Goal: Find specific page/section: Find specific page/section

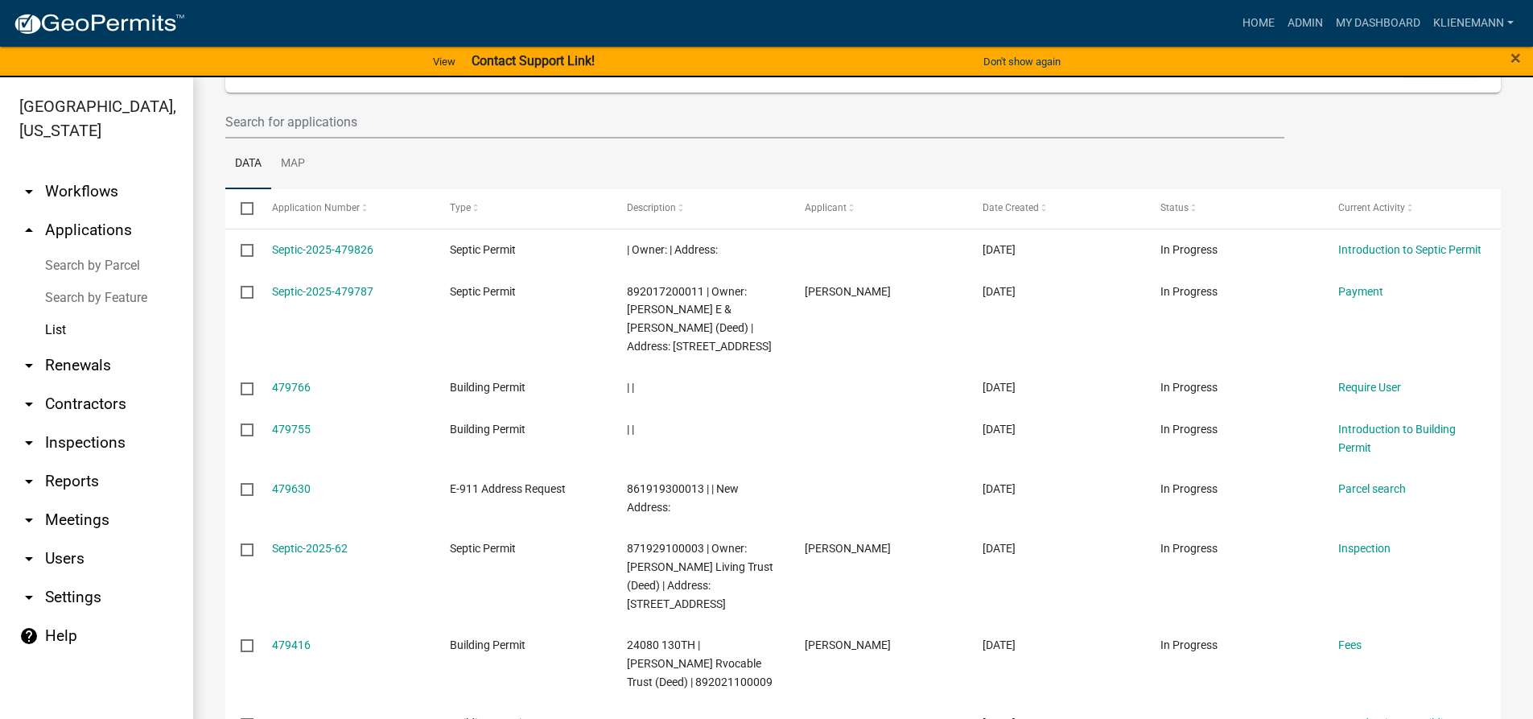
scroll to position [62, 0]
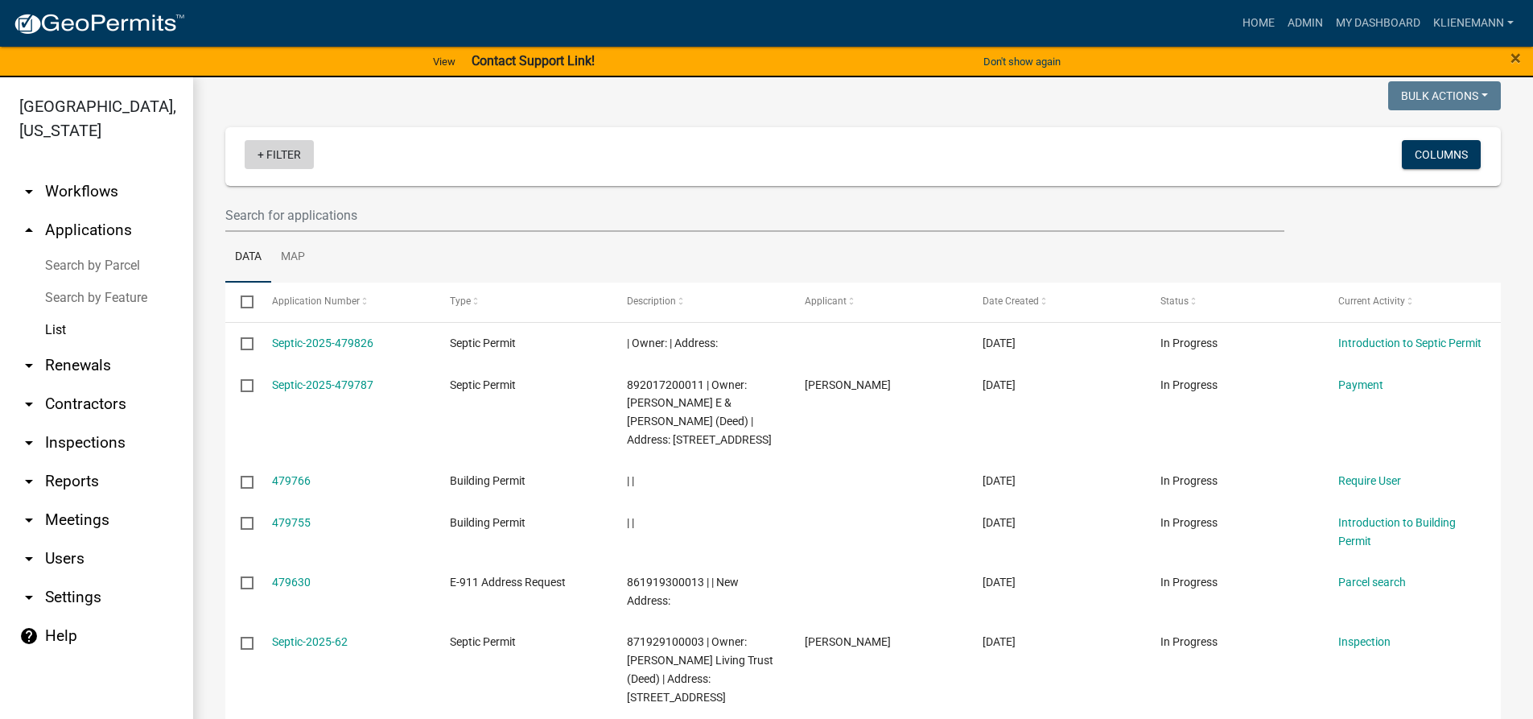
click at [290, 153] on link "+ Filter" at bounding box center [279, 154] width 69 height 29
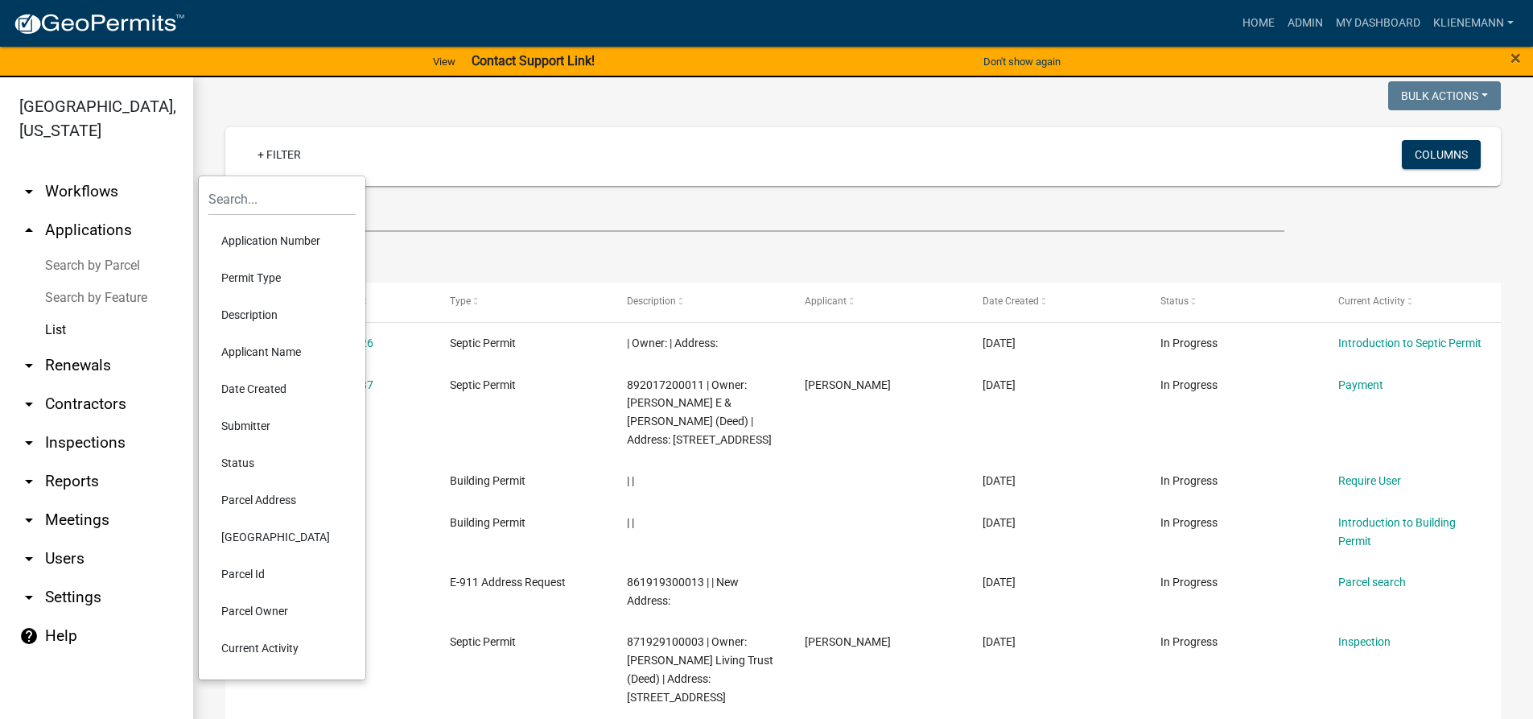
click at [283, 276] on li "Permit Type" at bounding box center [281, 277] width 147 height 37
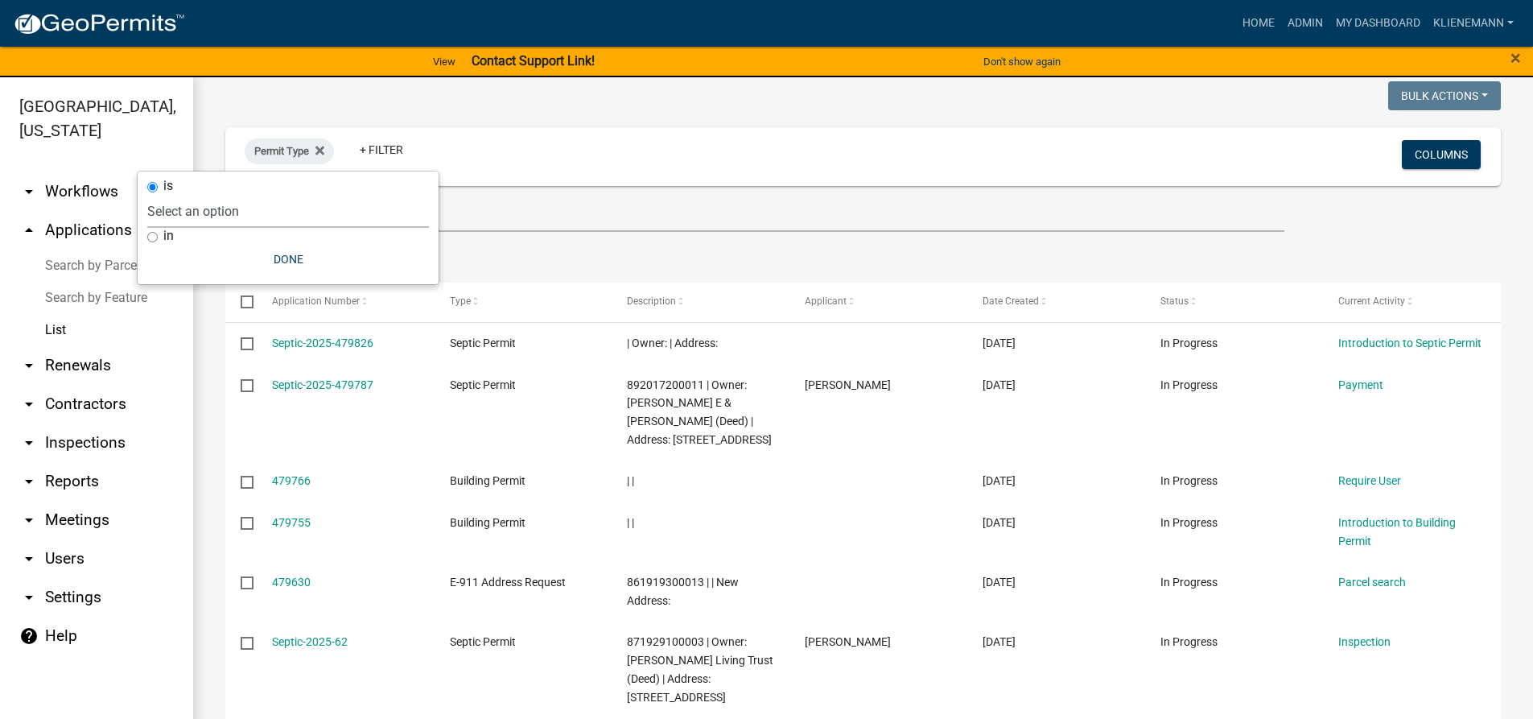
click at [289, 201] on select "Select an option Building Permit City Address Assigned Form Conditional/Special…" at bounding box center [288, 211] width 282 height 33
select select "b859bb12-7673-48d8-b3e7-7895acdde05a"
click at [181, 195] on select "Select an option Building Permit City Address Assigned Form Conditional/Special…" at bounding box center [288, 211] width 282 height 33
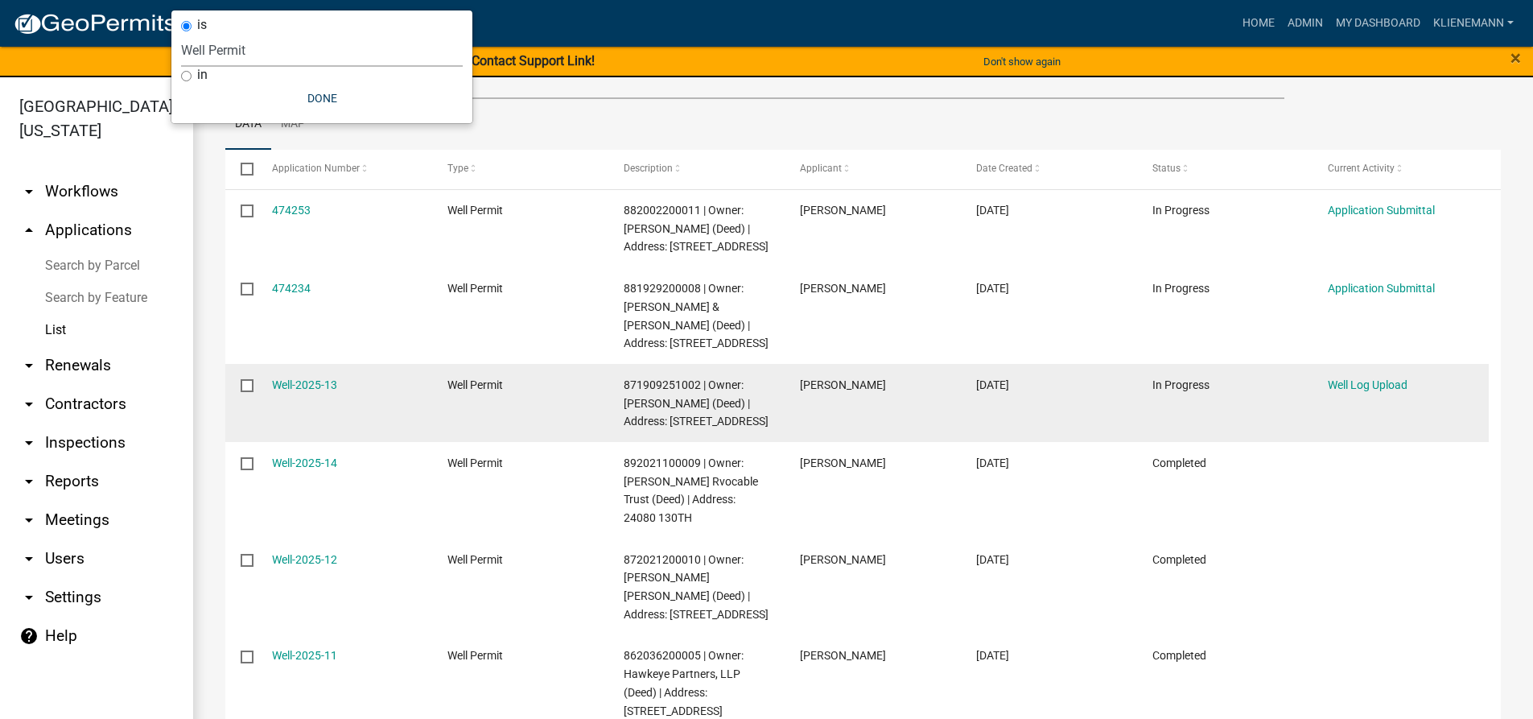
scroll to position [223, 0]
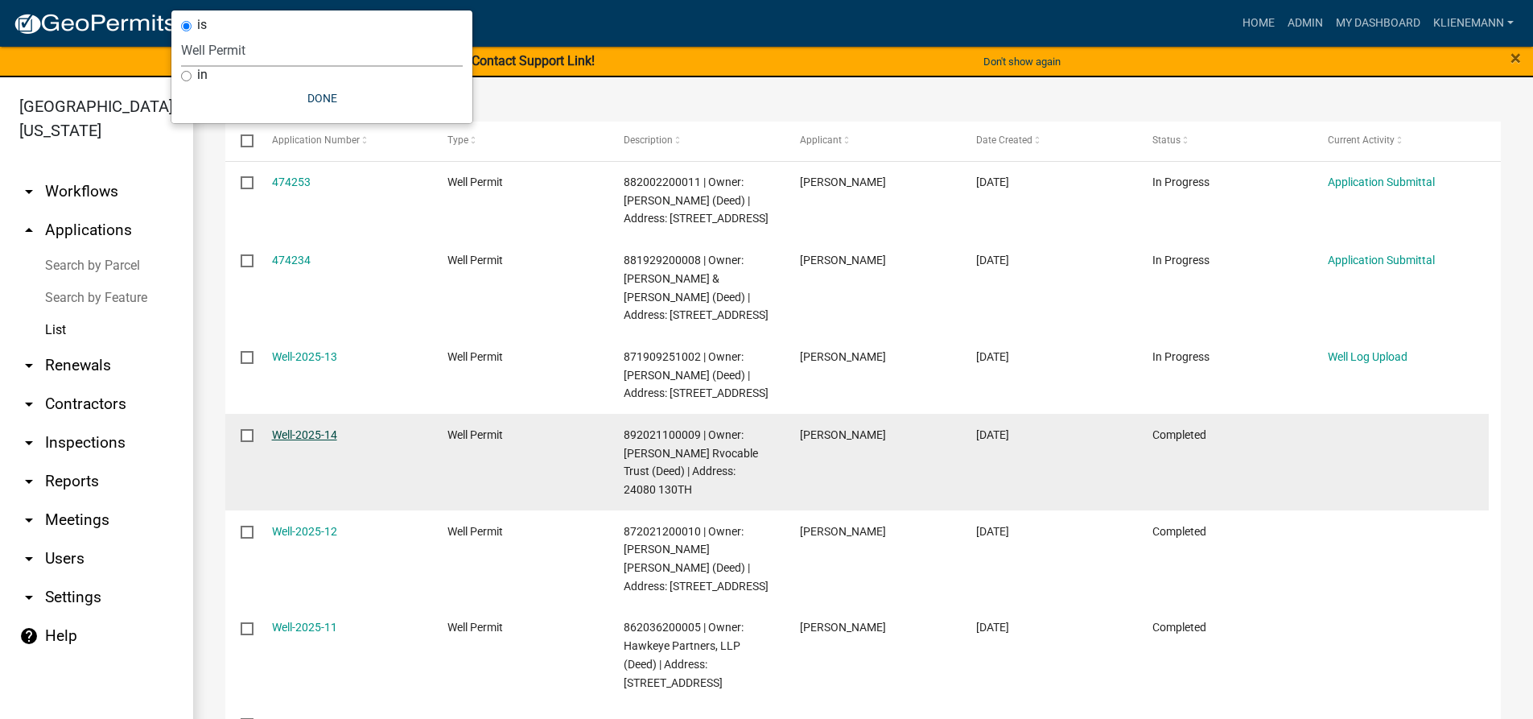
click at [281, 441] on link "Well-2025-14" at bounding box center [304, 434] width 65 height 13
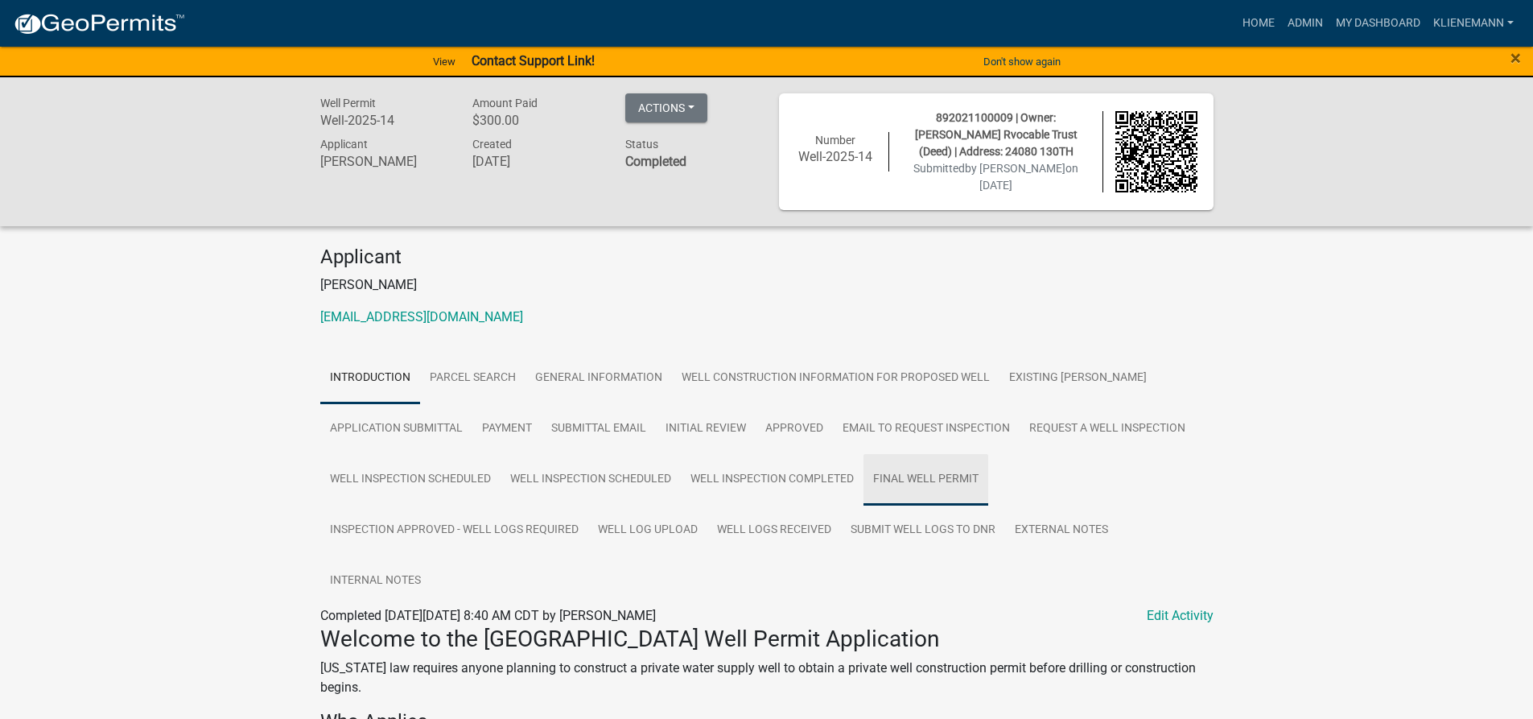
click at [952, 493] on link "Final Well Permit" at bounding box center [926, 480] width 125 height 52
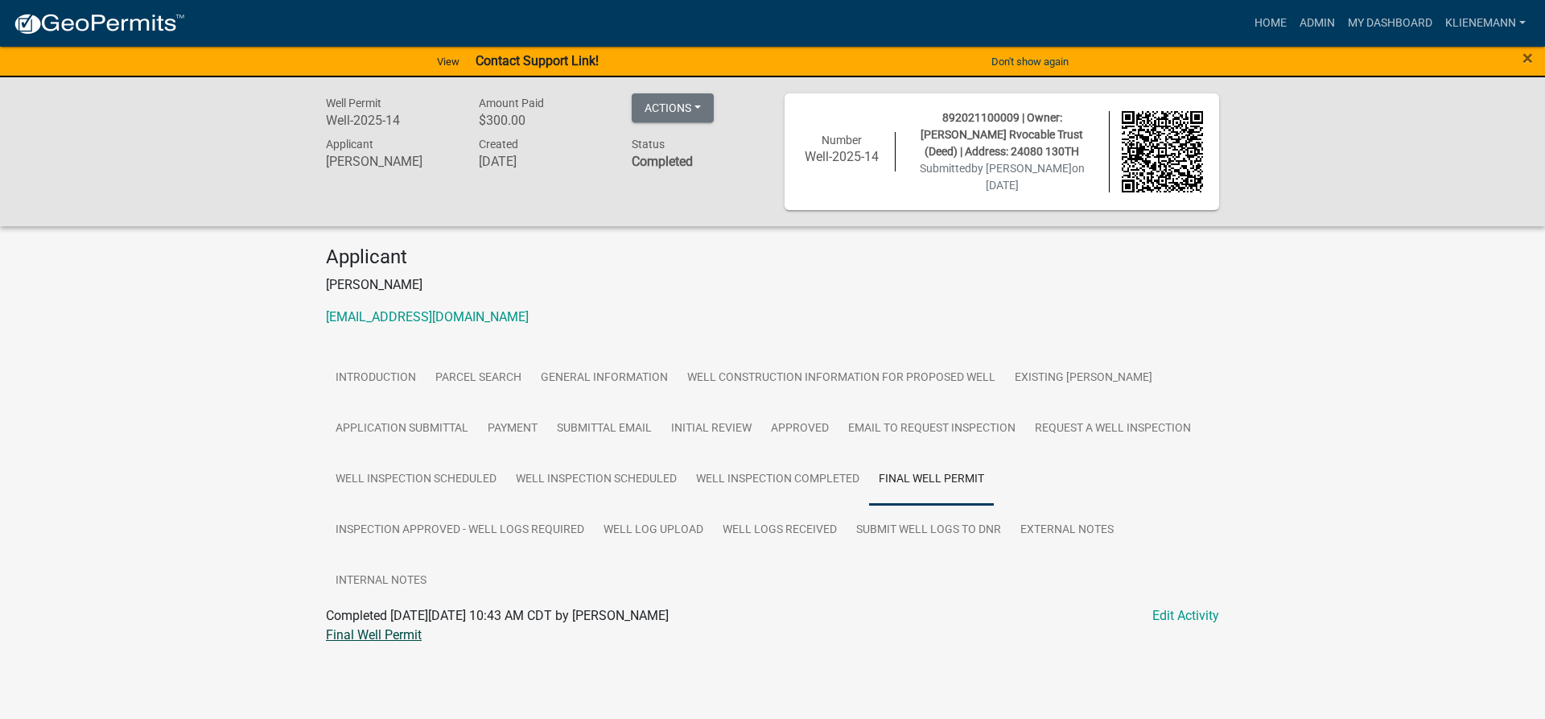
click at [406, 633] on link "Final Well Permit" at bounding box center [374, 634] width 96 height 15
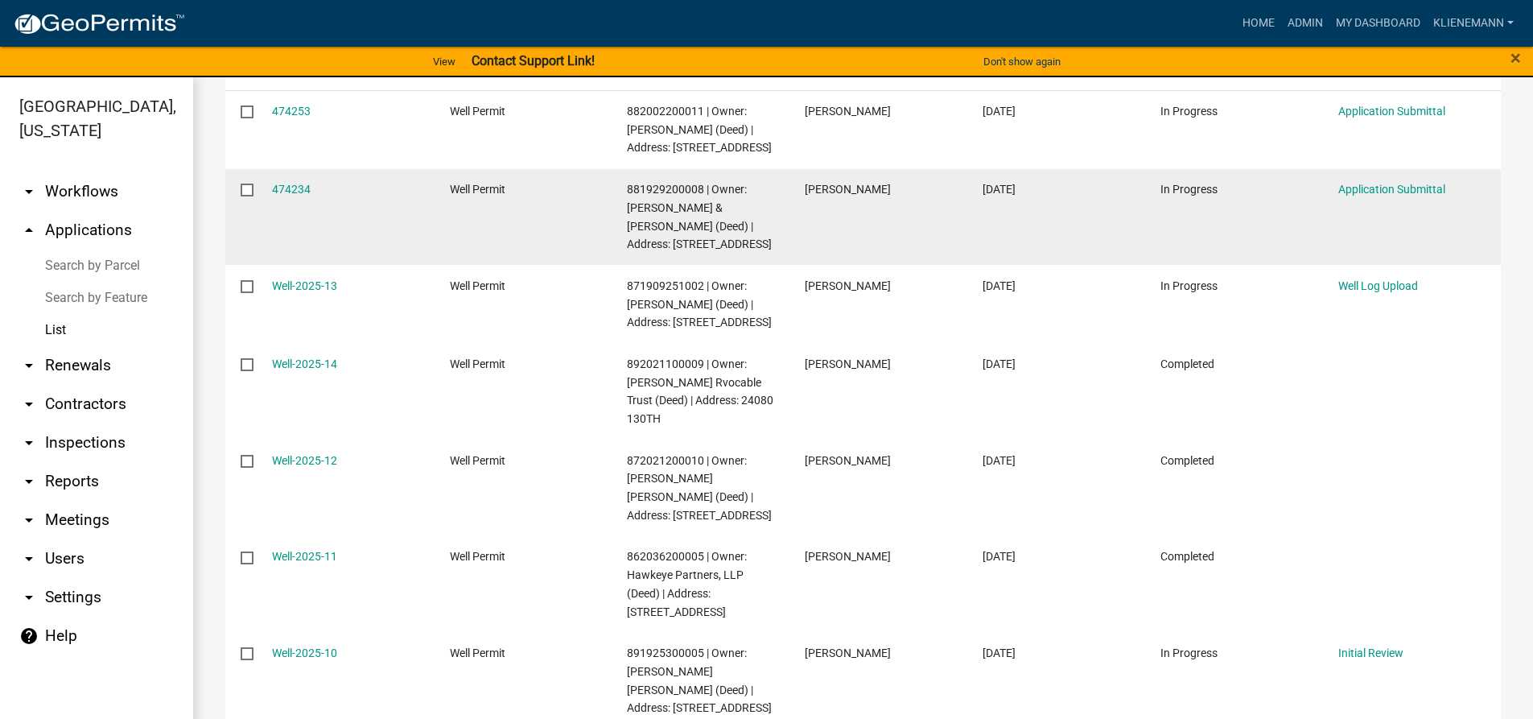
scroll to position [322, 0]
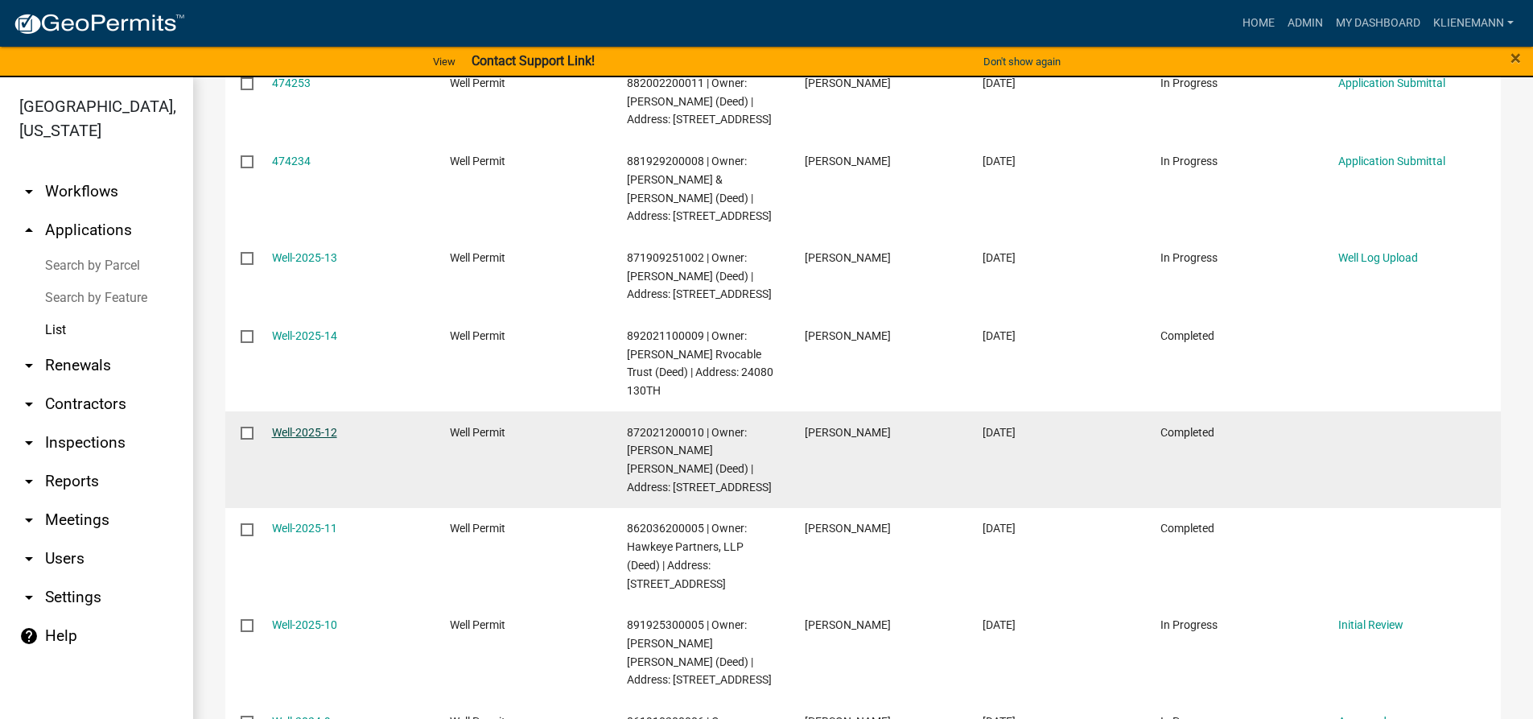
click at [298, 439] on link "Well-2025-12" at bounding box center [304, 432] width 65 height 13
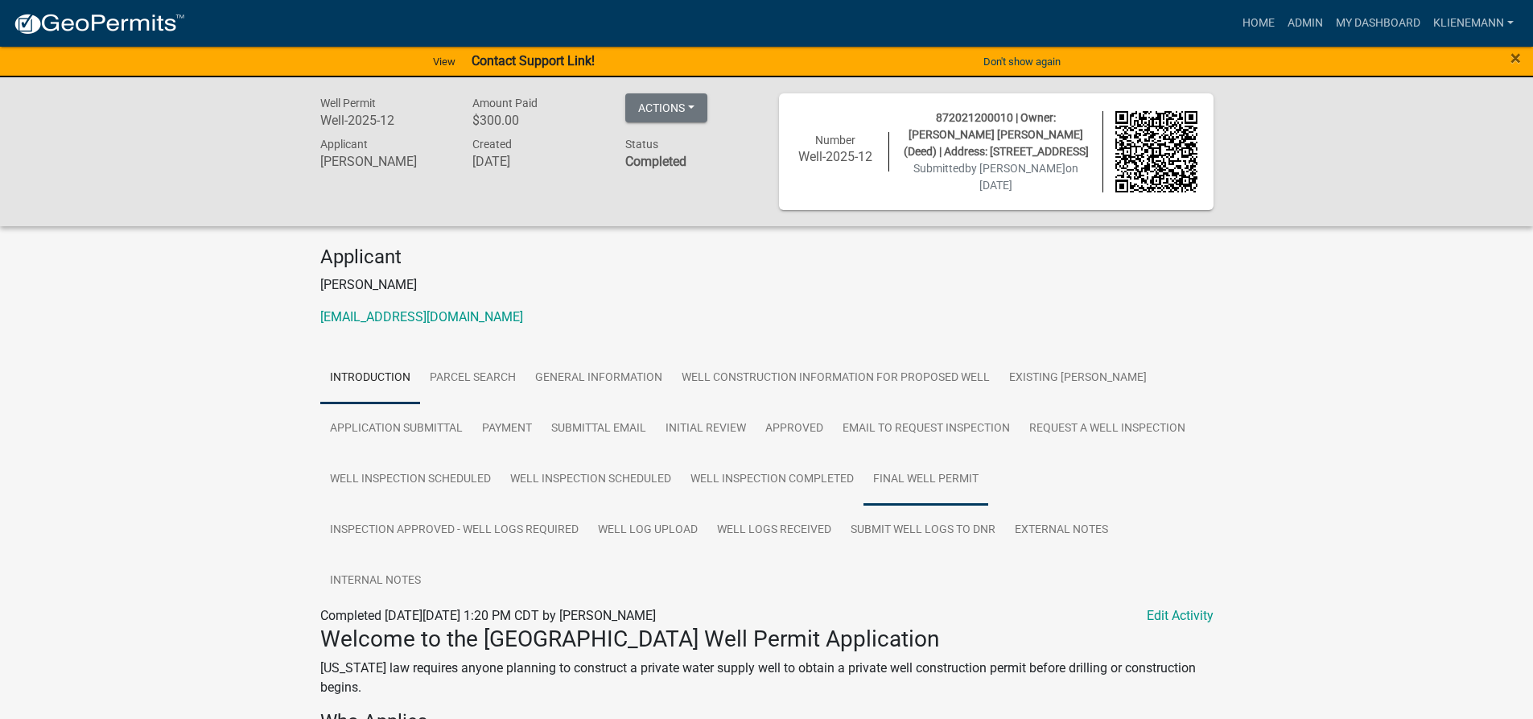
click at [909, 481] on link "Final Well Permit" at bounding box center [926, 480] width 125 height 52
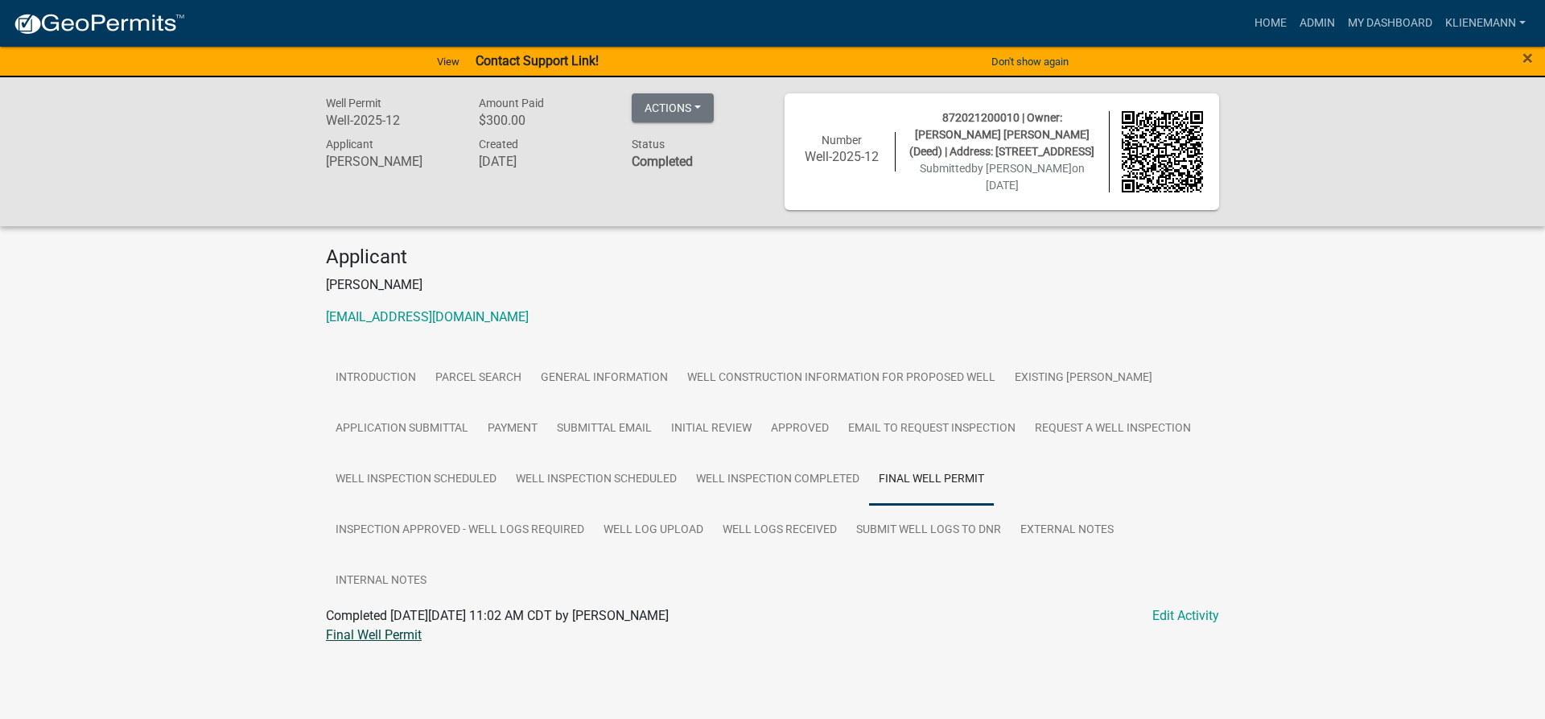
click at [391, 635] on link "Final Well Permit" at bounding box center [374, 634] width 96 height 15
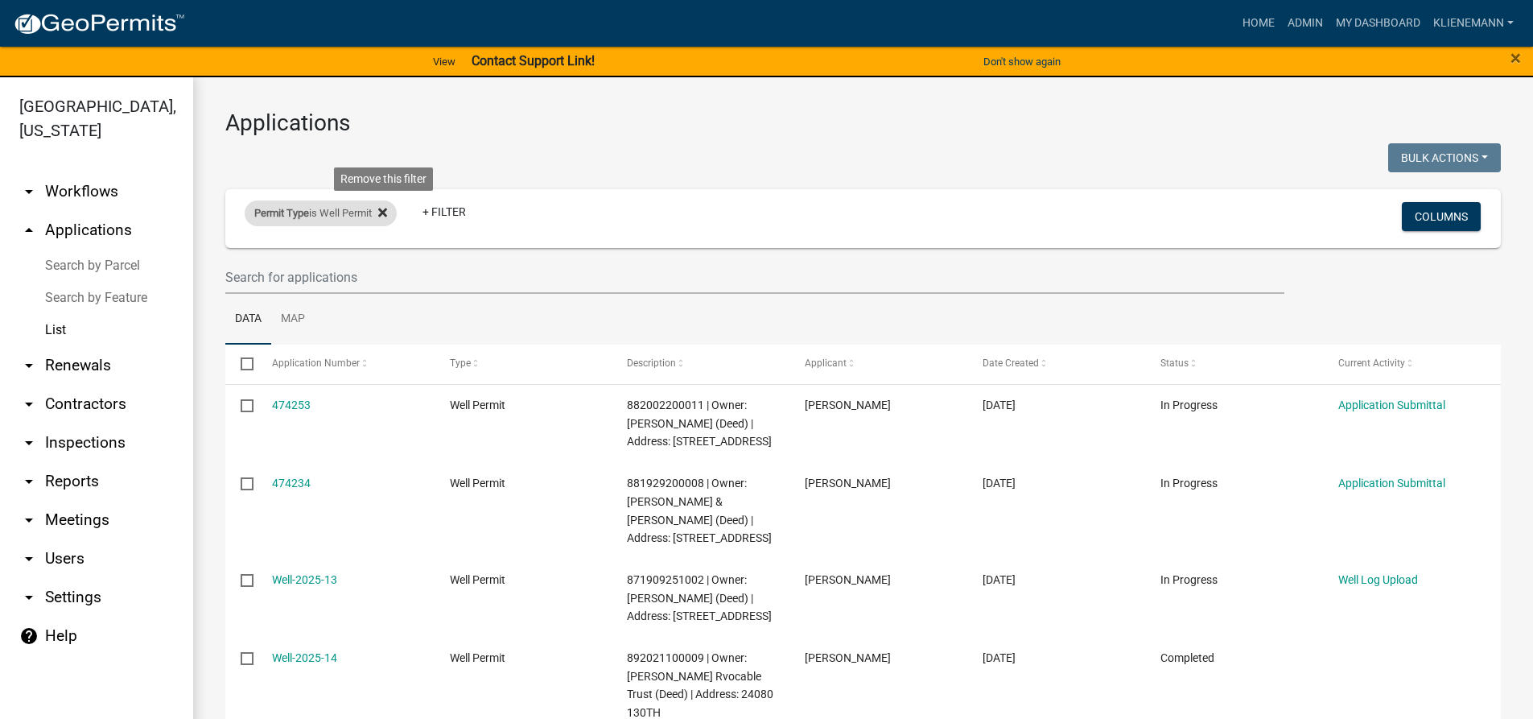
click at [387, 211] on icon at bounding box center [382, 212] width 9 height 9
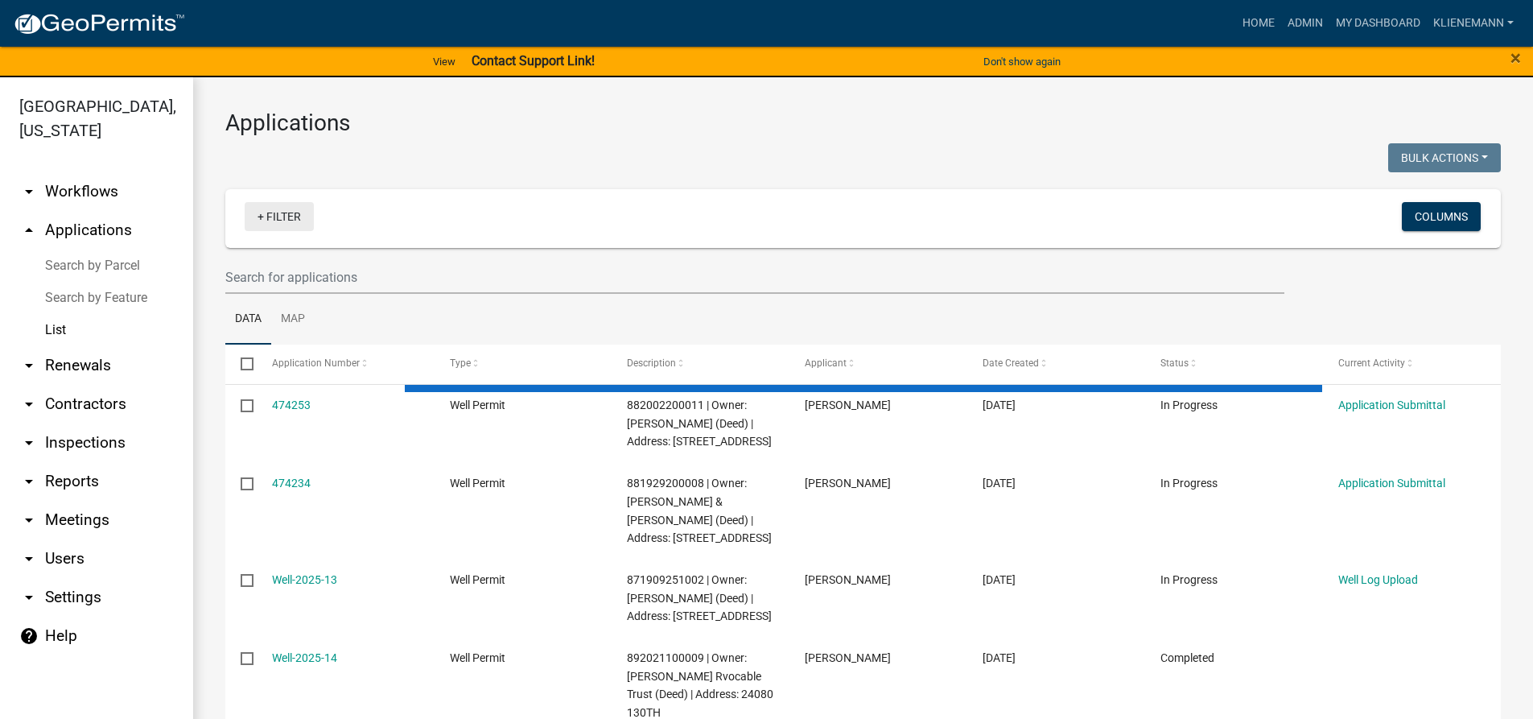
click at [310, 214] on link "+ Filter" at bounding box center [279, 216] width 69 height 29
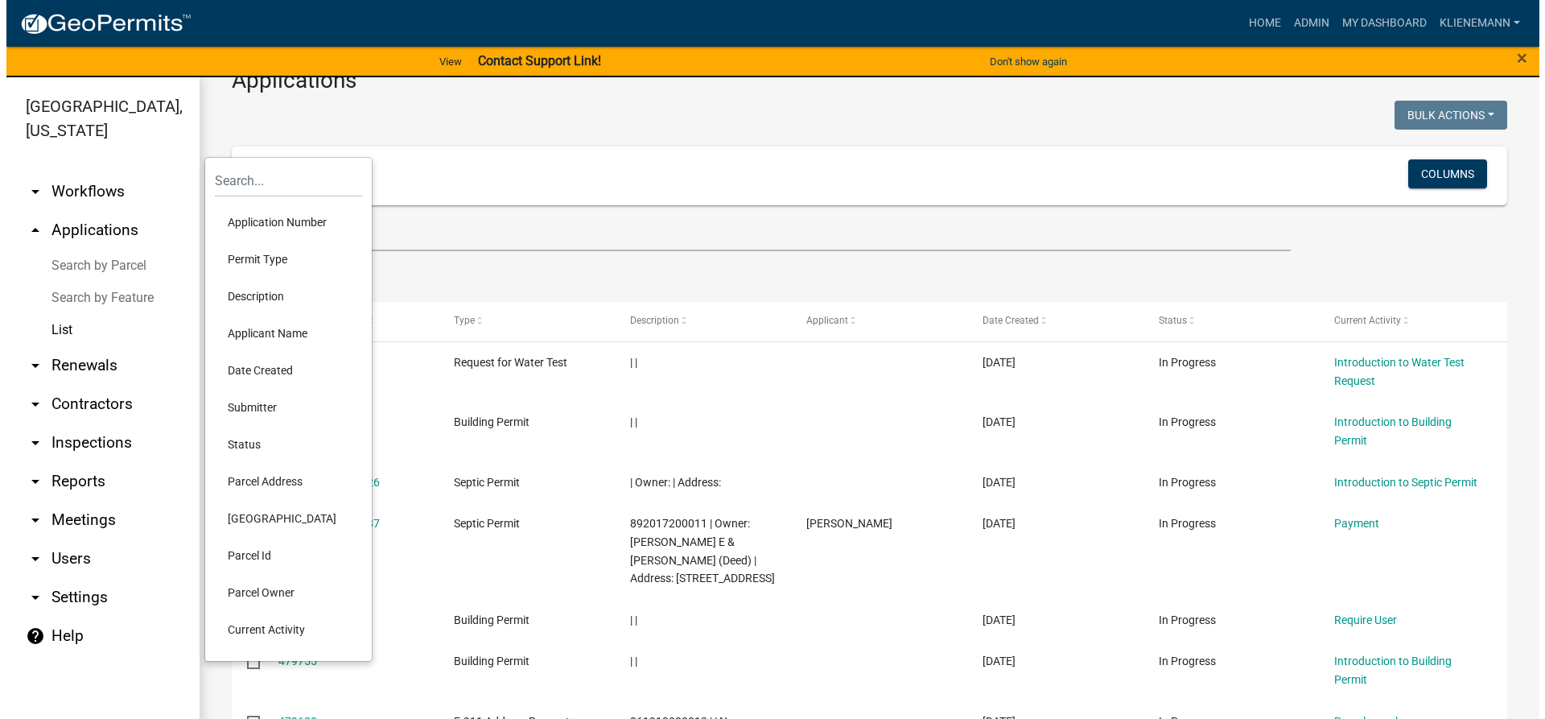
scroll to position [80, 0]
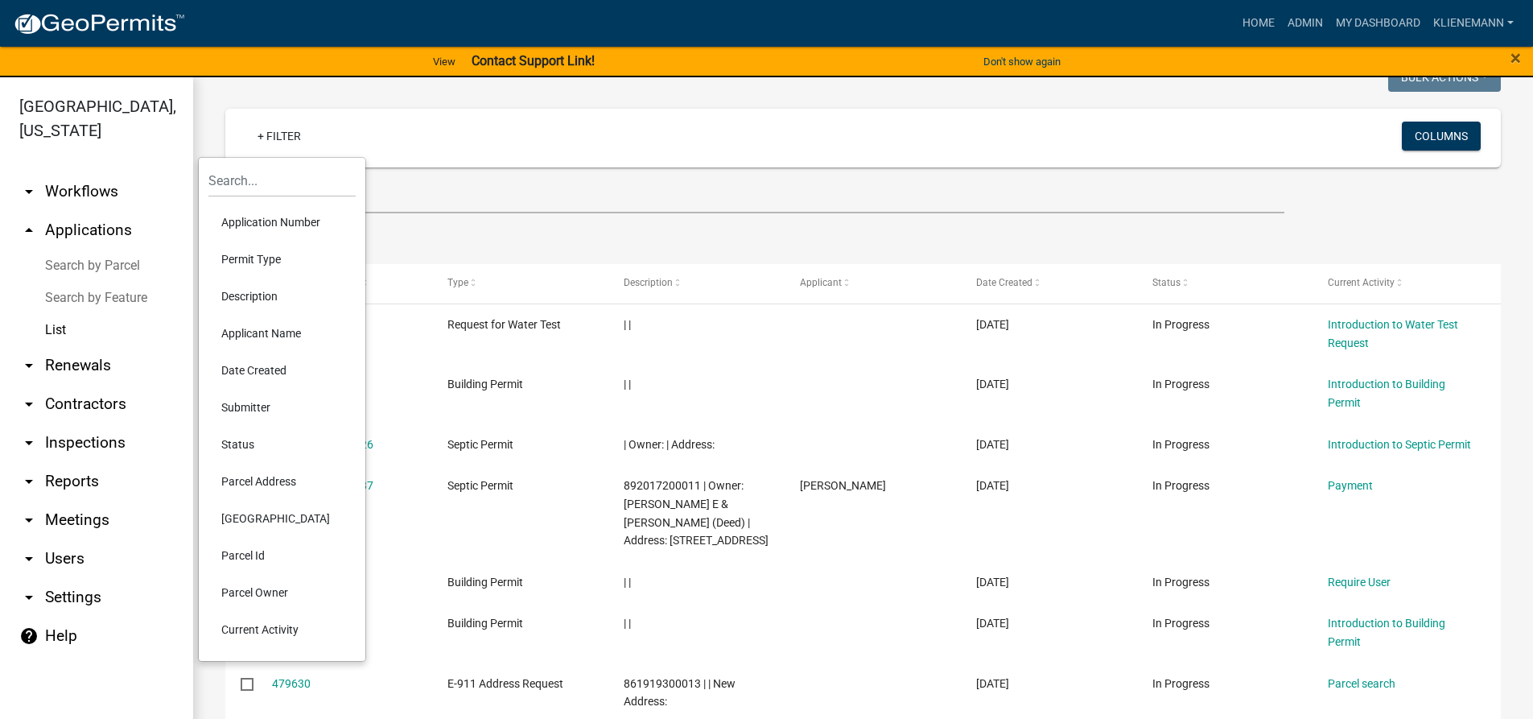
click at [290, 259] on li "Permit Type" at bounding box center [281, 259] width 147 height 37
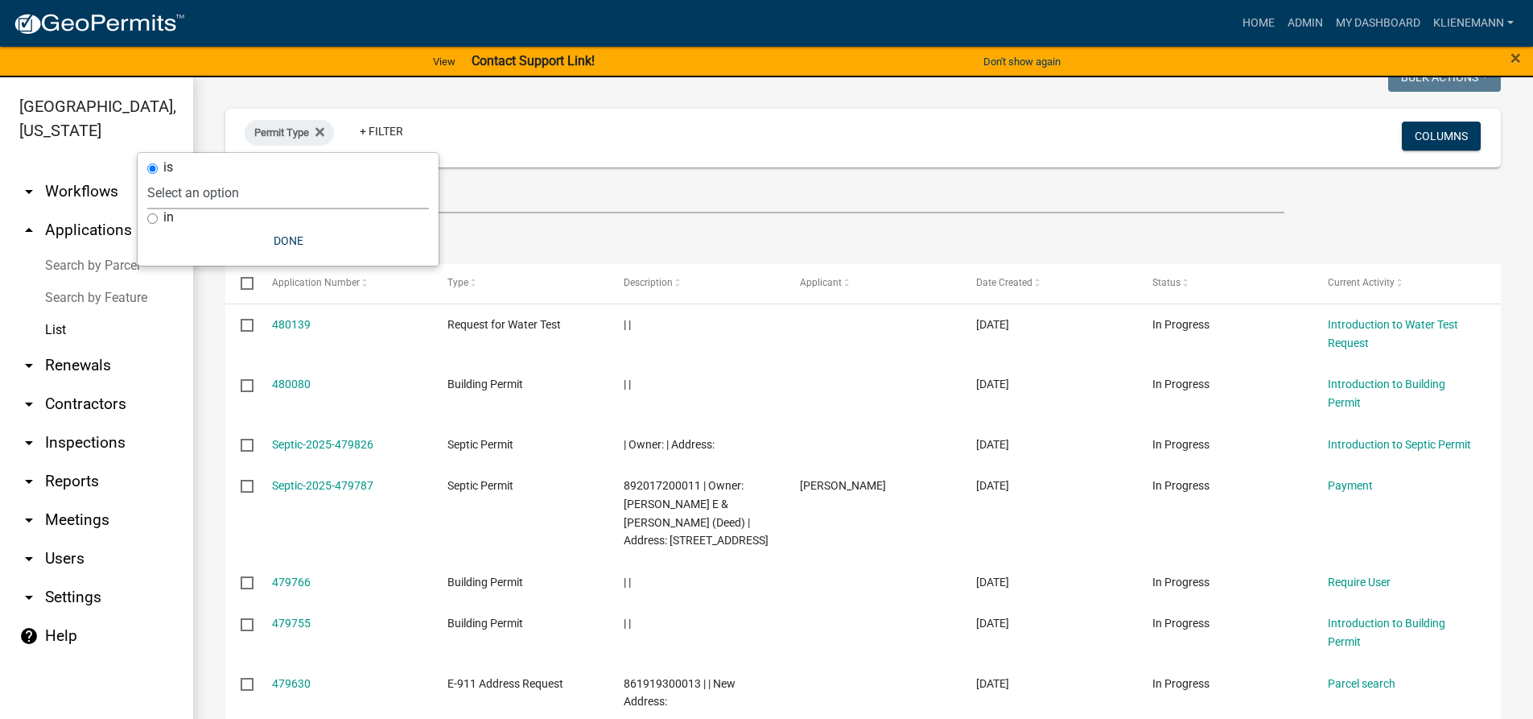
click at [288, 200] on select "Select an option Building Permit City Address Assigned Form Conditional/Special…" at bounding box center [288, 192] width 282 height 33
select select "cefe8216-929f-4f8b-8ef9-f9c364cd00c5"
click at [185, 176] on select "Select an option Building Permit City Address Assigned Form Conditional/Special…" at bounding box center [288, 192] width 282 height 33
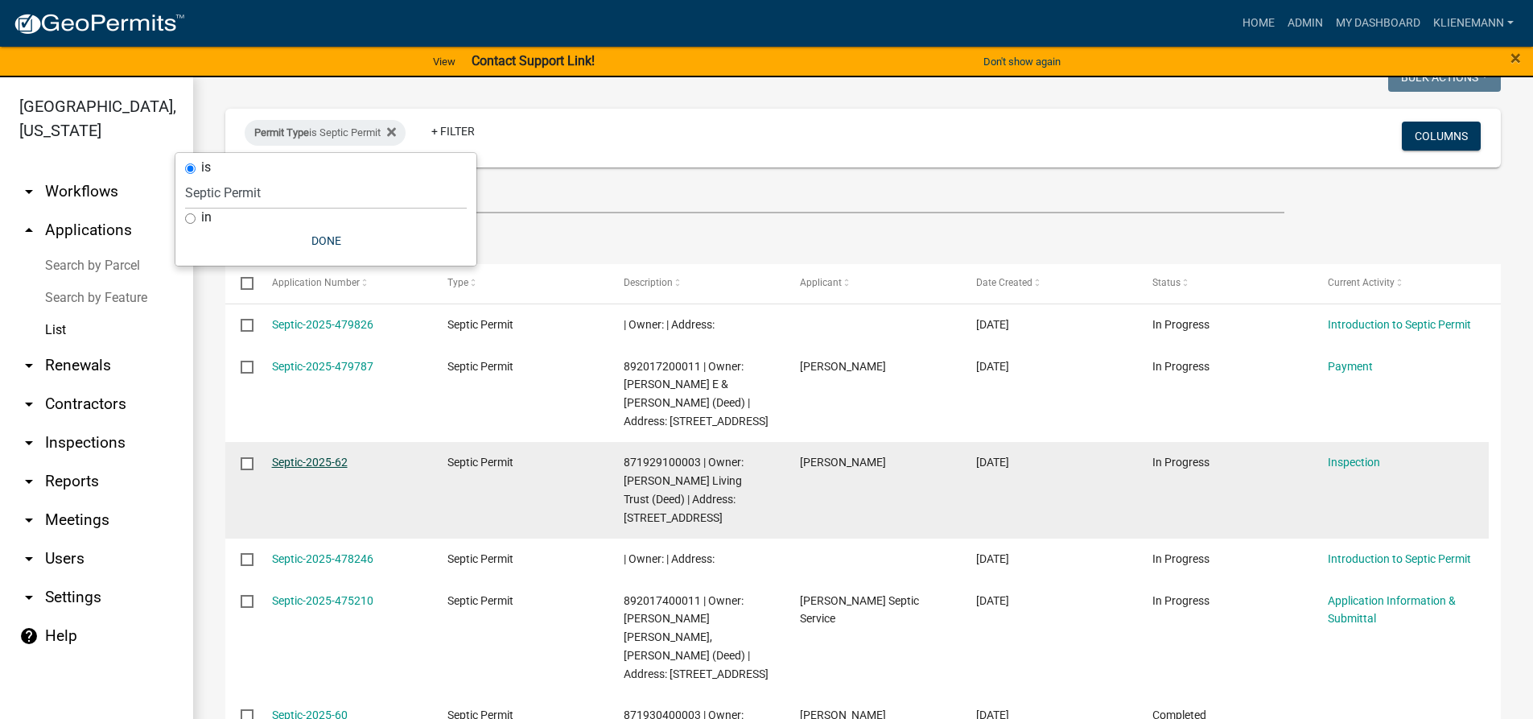
click at [336, 466] on link "Septic-2025-62" at bounding box center [310, 462] width 76 height 13
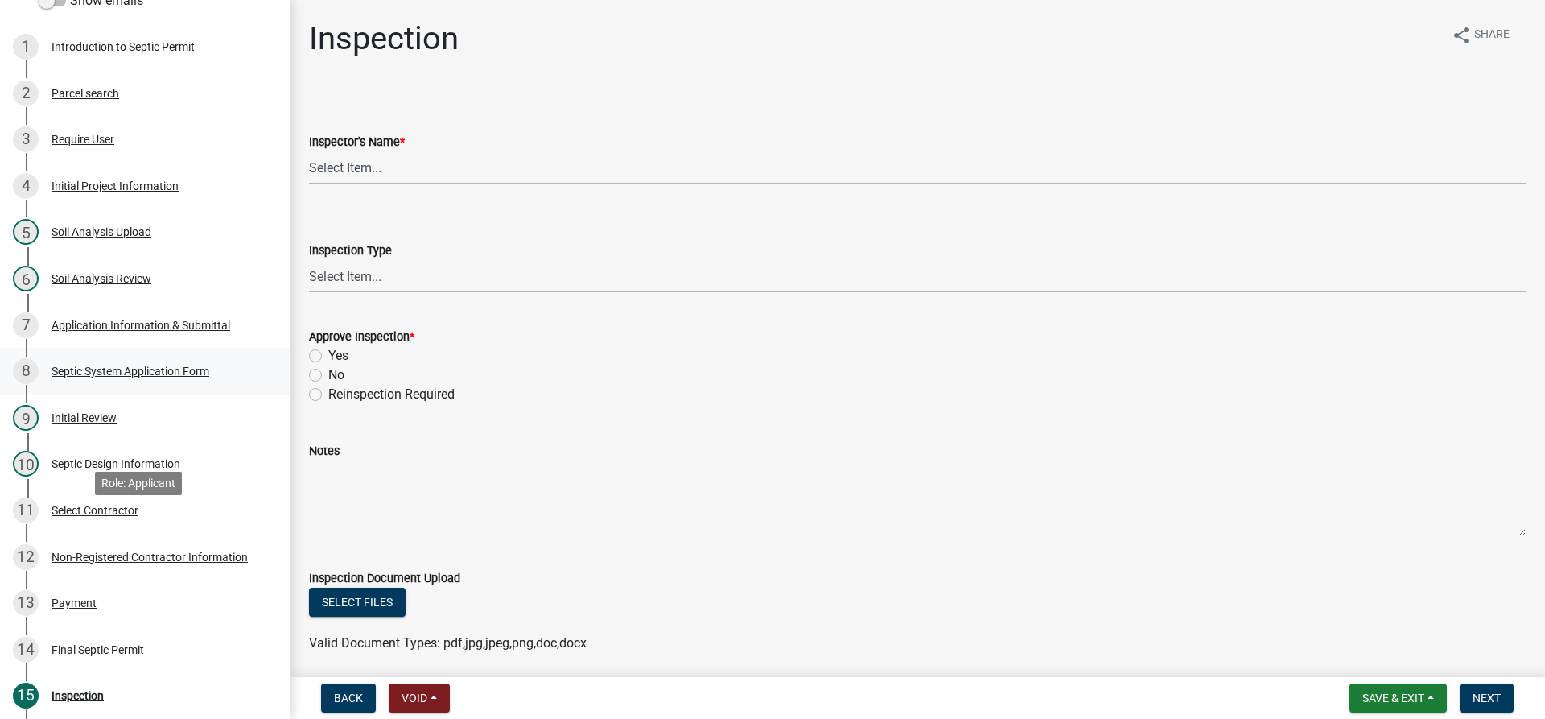
scroll to position [241, 0]
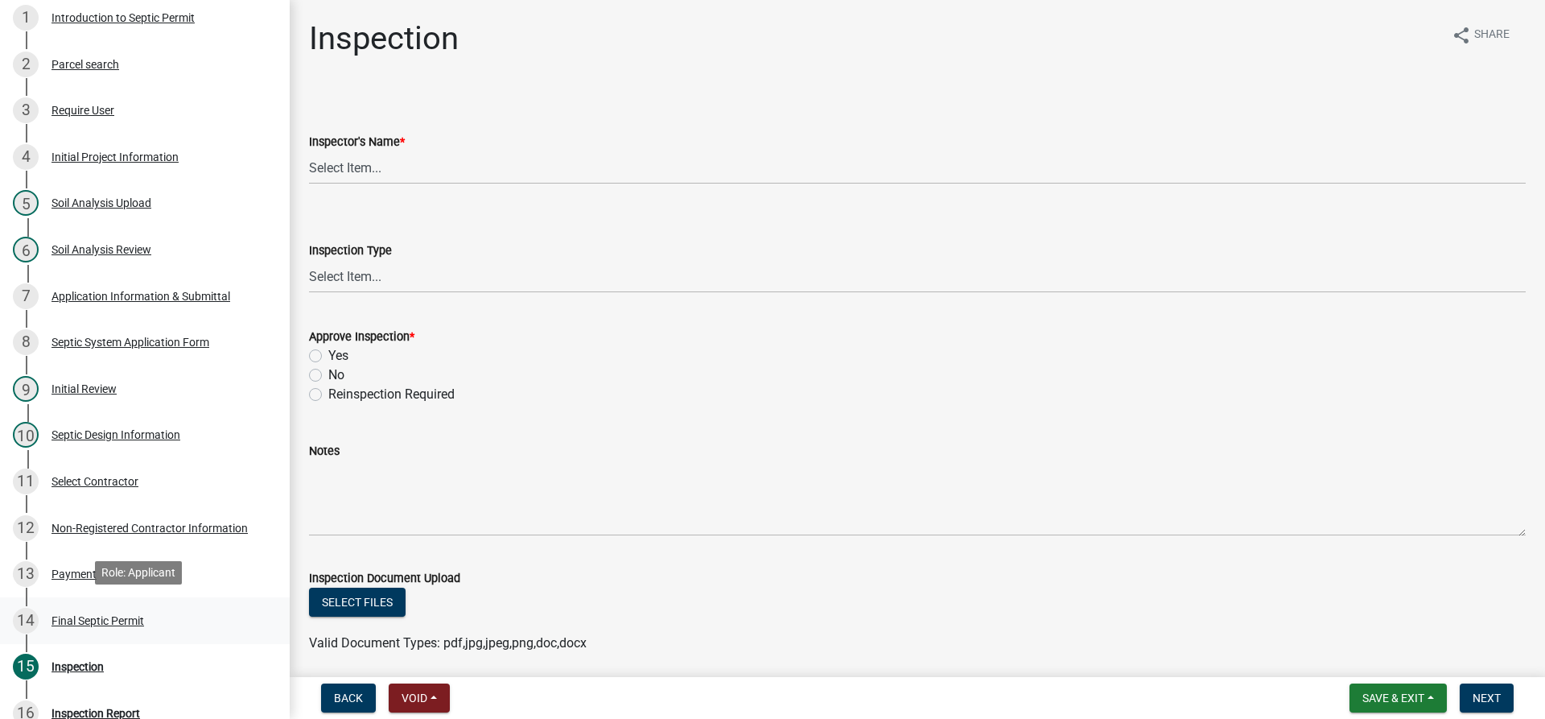
click at [70, 615] on div "Final Septic Permit" at bounding box center [98, 620] width 93 height 11
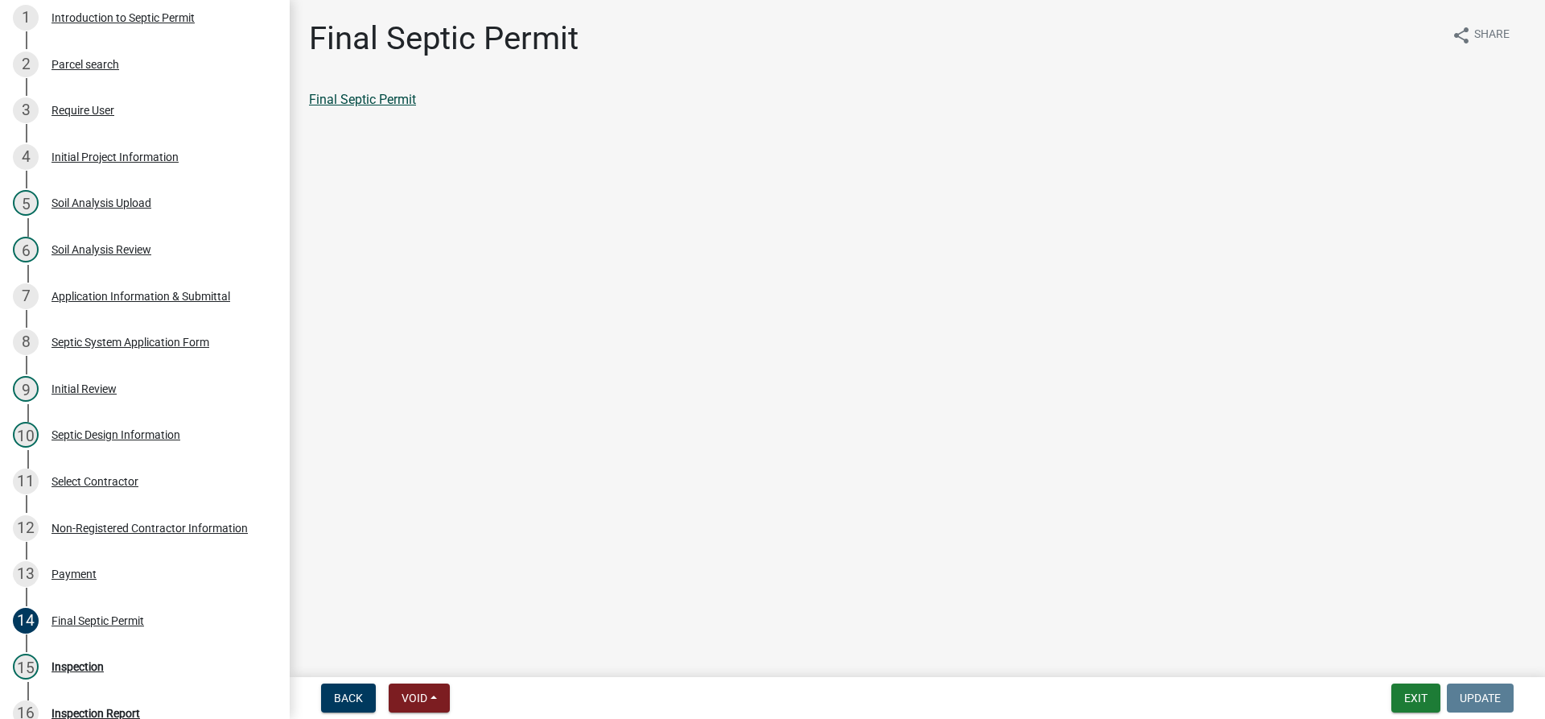
click at [382, 101] on link "Final Septic Permit" at bounding box center [362, 99] width 107 height 15
